Goal: Task Accomplishment & Management: Manage account settings

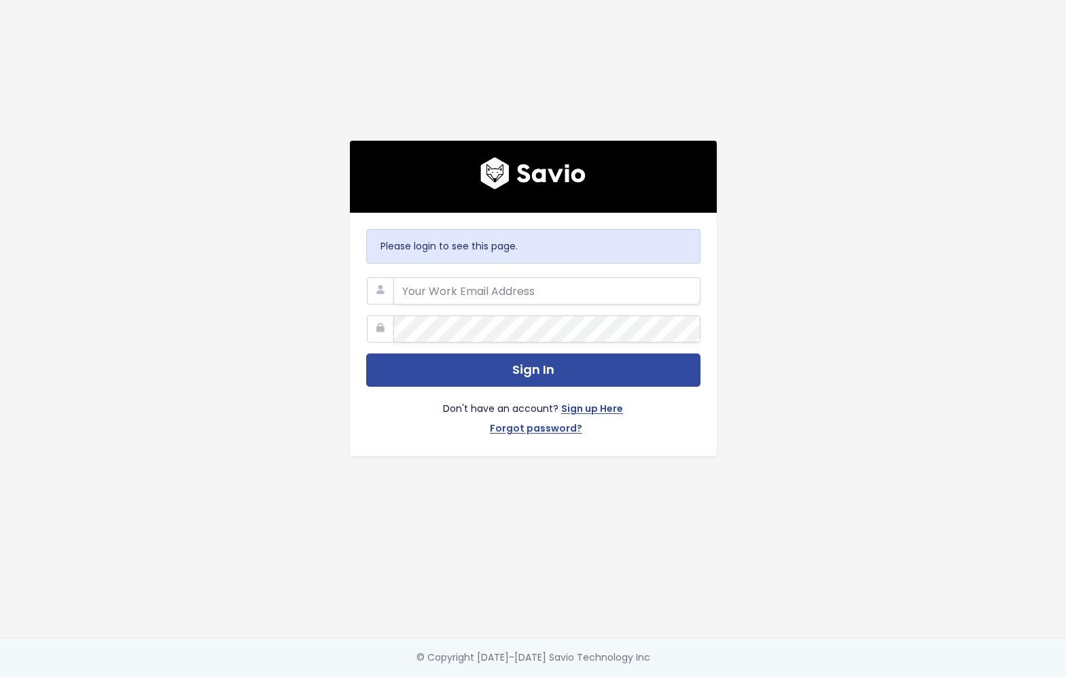
type input "ewhitman@predictap.com"
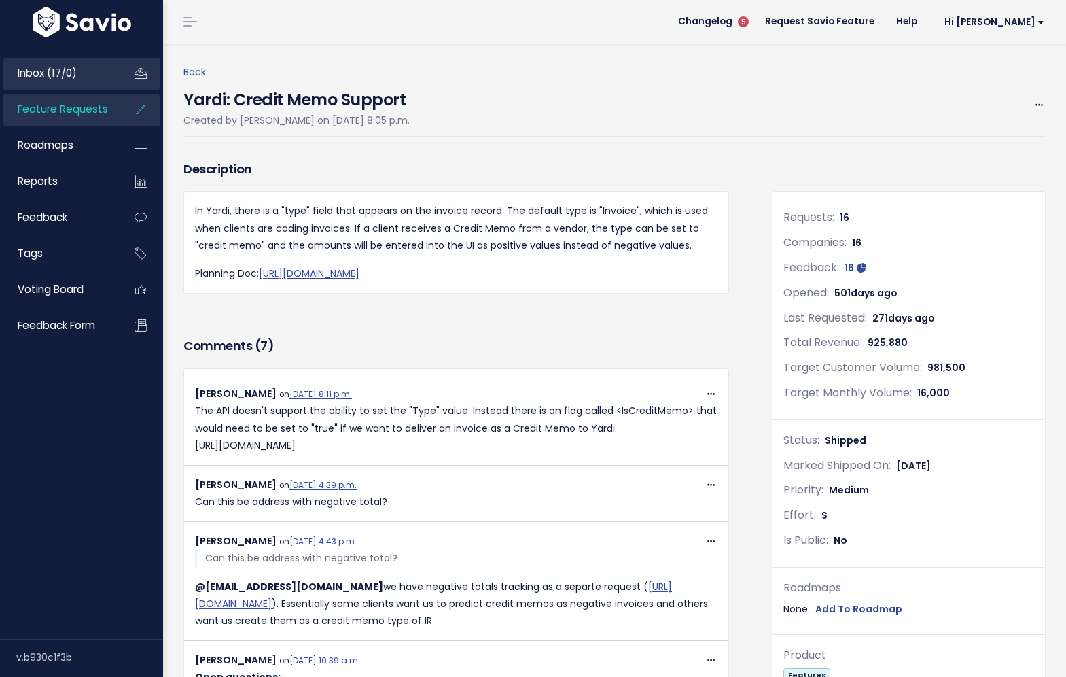
click at [60, 67] on span "Inbox (17/0)" at bounding box center [47, 73] width 59 height 14
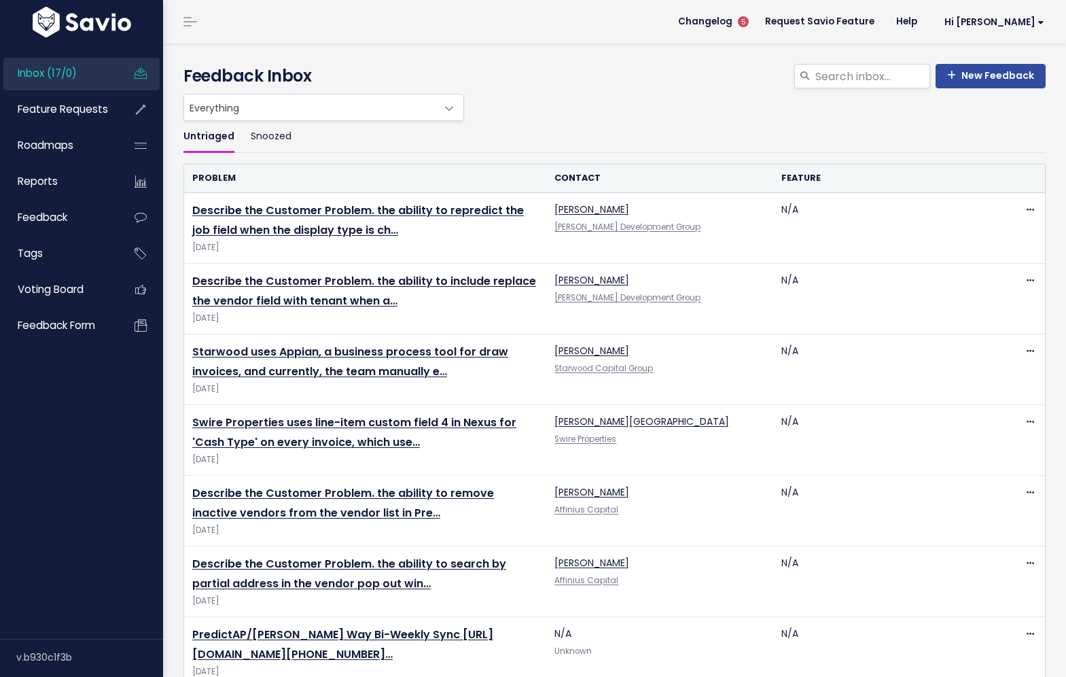
click at [260, 111] on span "Everything" at bounding box center [310, 107] width 252 height 26
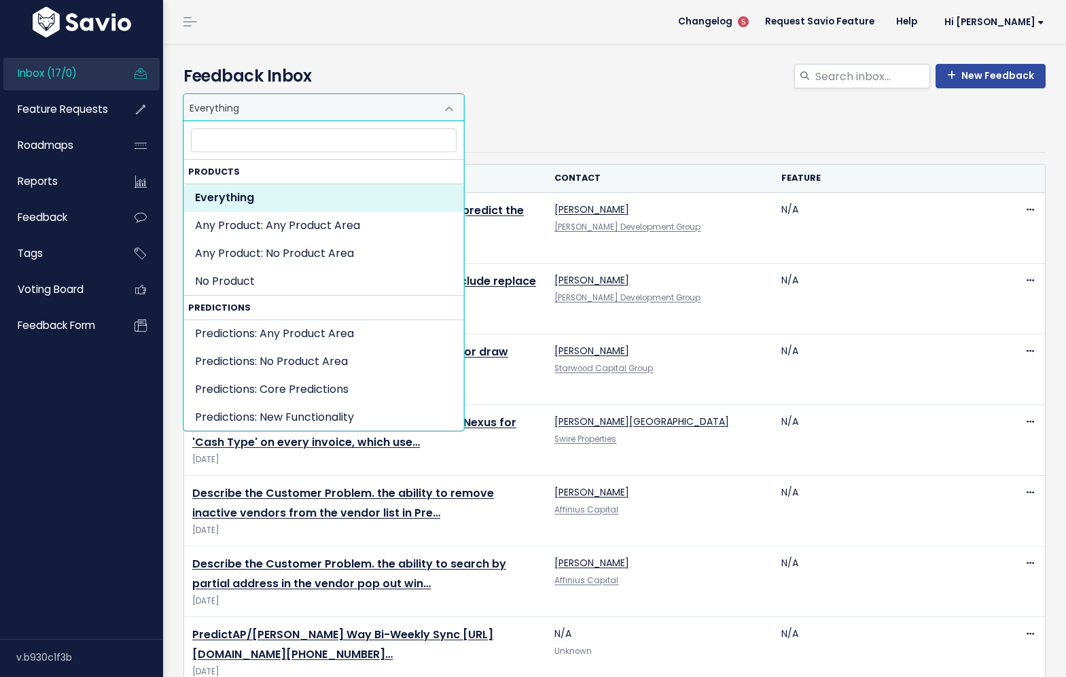
click at [260, 111] on span "Everything" at bounding box center [310, 107] width 252 height 26
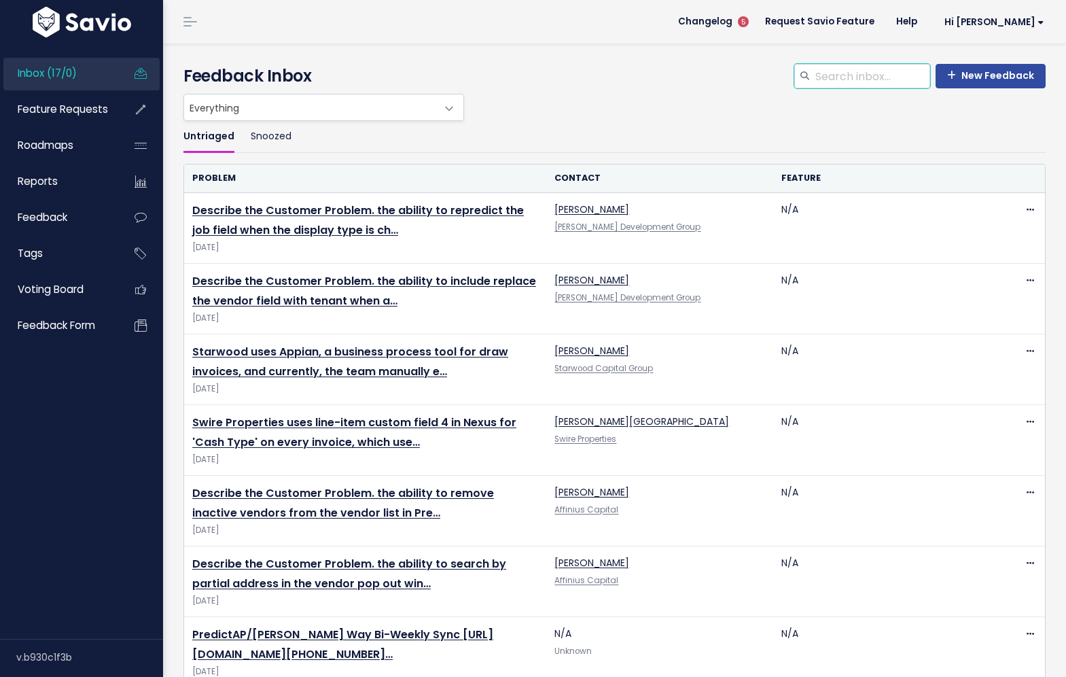
click at [862, 71] on input "search" at bounding box center [872, 76] width 116 height 24
type input "orginal sender"
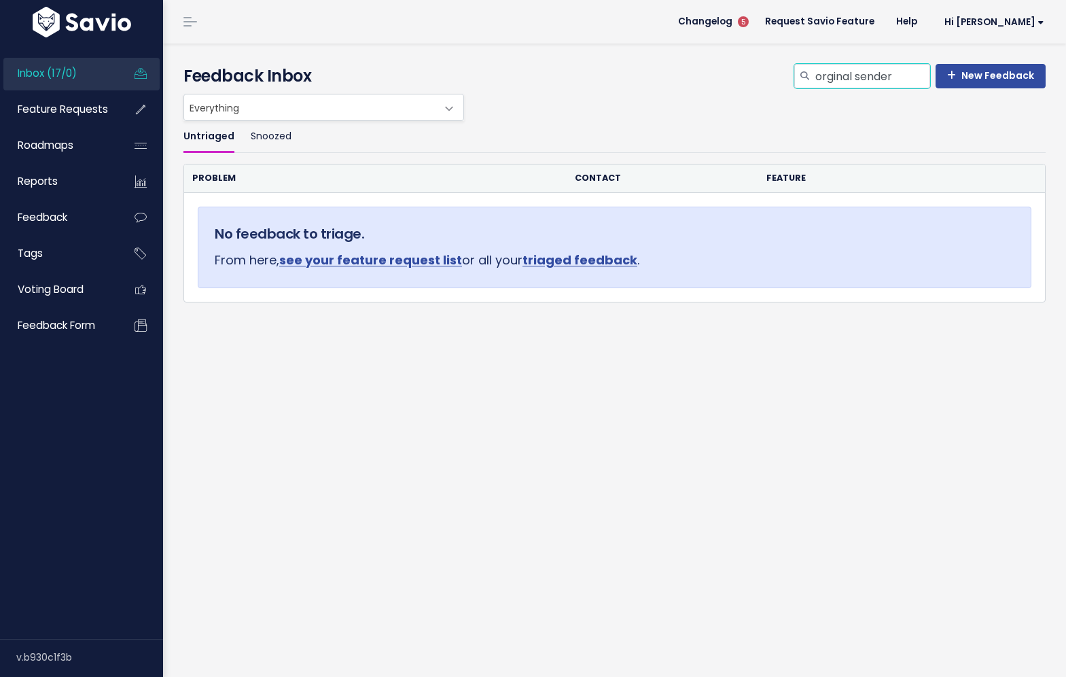
click at [756, 71] on div "New Feedback orginal sender Feedback Inbox" at bounding box center [615, 76] width 862 height 24
type input "email"
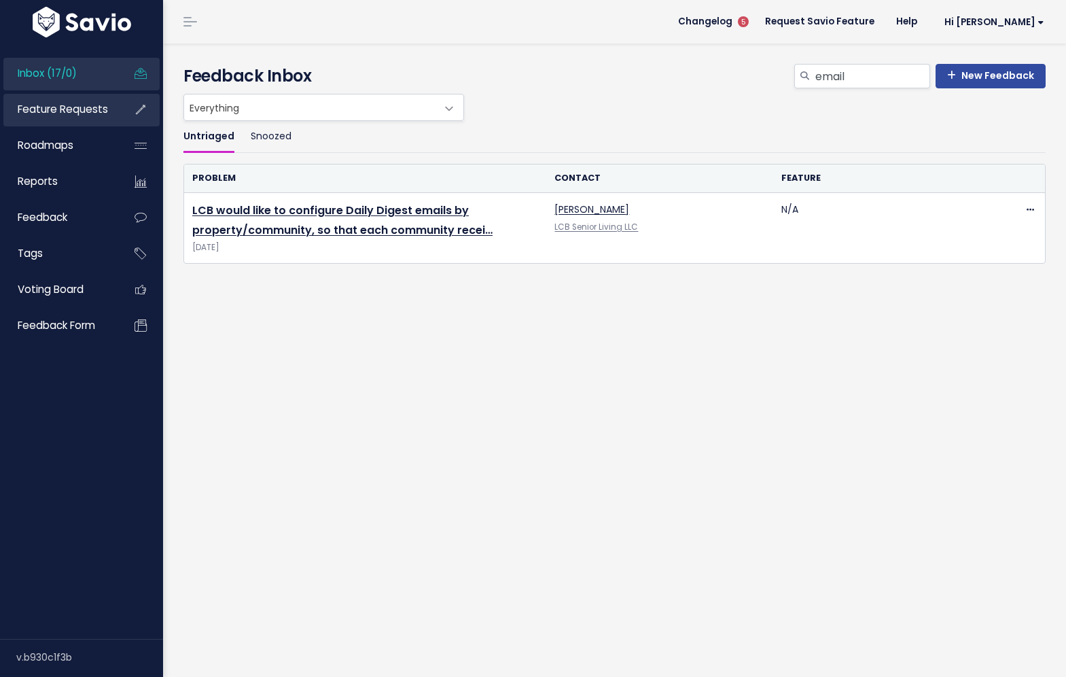
click at [80, 109] on span "Feature Requests" at bounding box center [63, 109] width 90 height 14
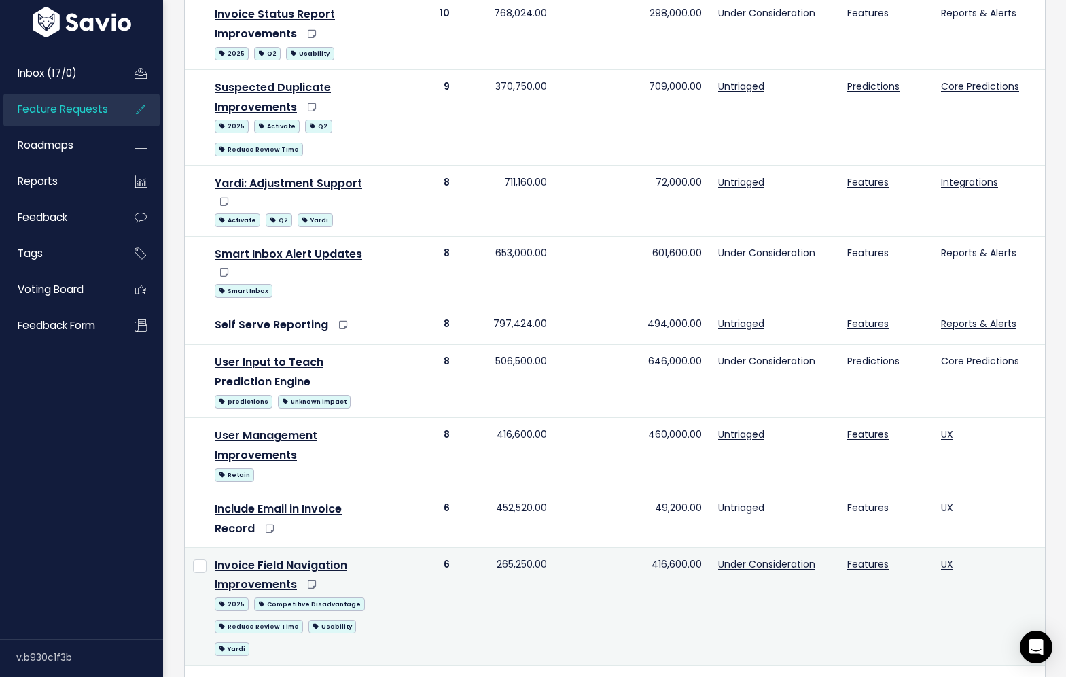
scroll to position [483, 0]
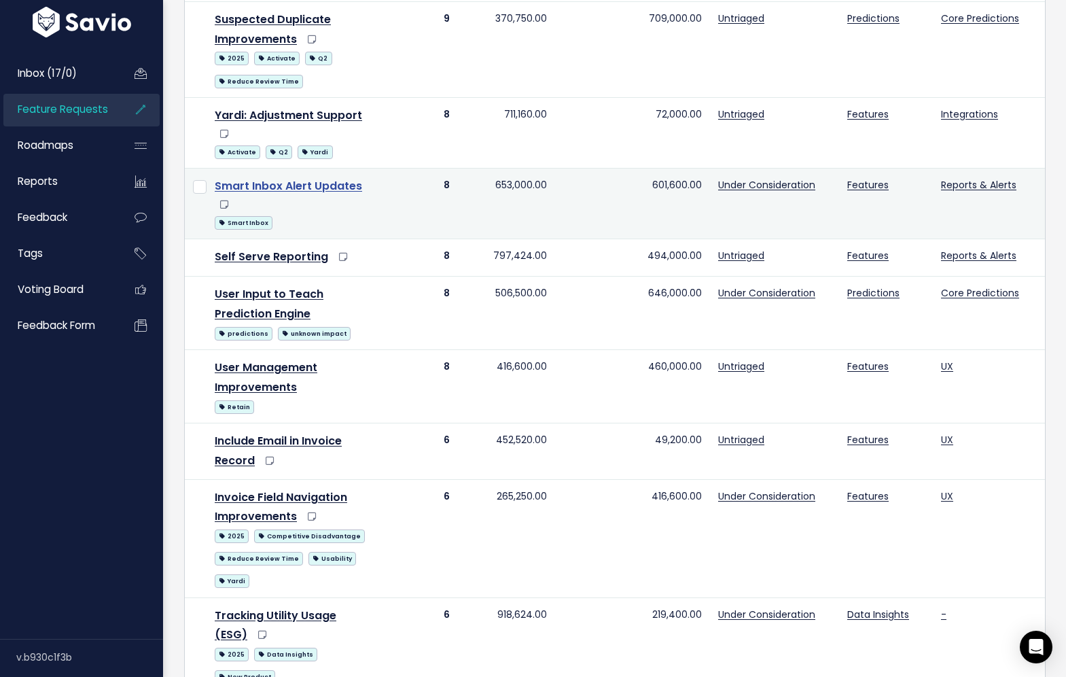
click at [310, 178] on link "Smart Inbox Alert Updates" at bounding box center [288, 186] width 147 height 16
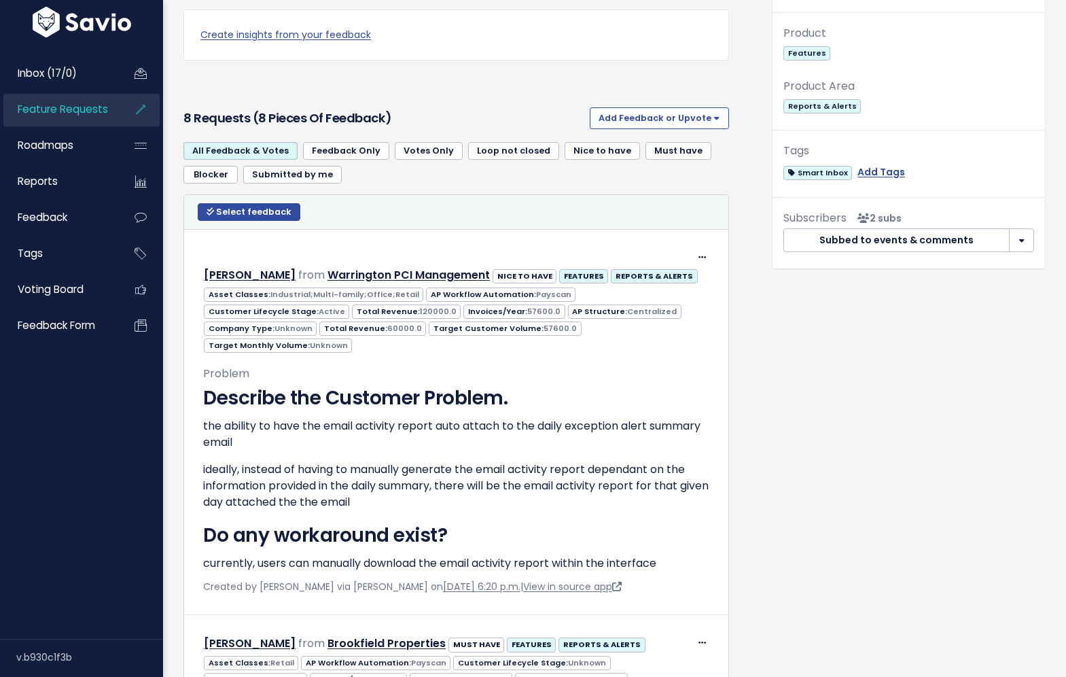
scroll to position [635, 0]
